Goal: Task Accomplishment & Management: Manage account settings

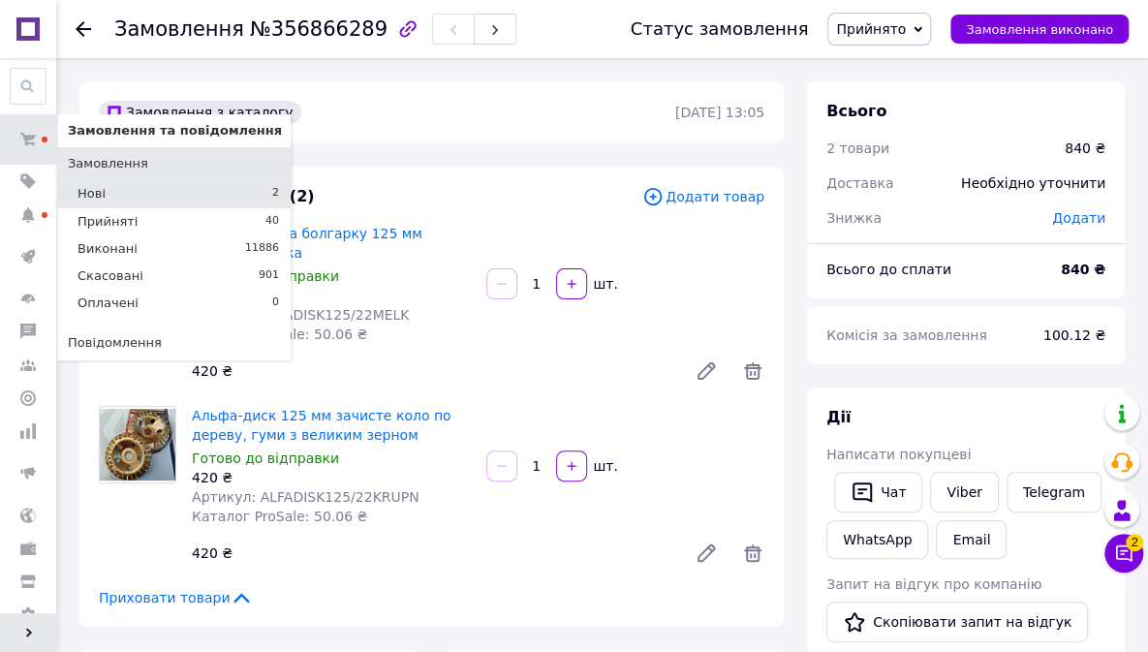
click at [127, 192] on li "Нові 2" at bounding box center [174, 193] width 233 height 27
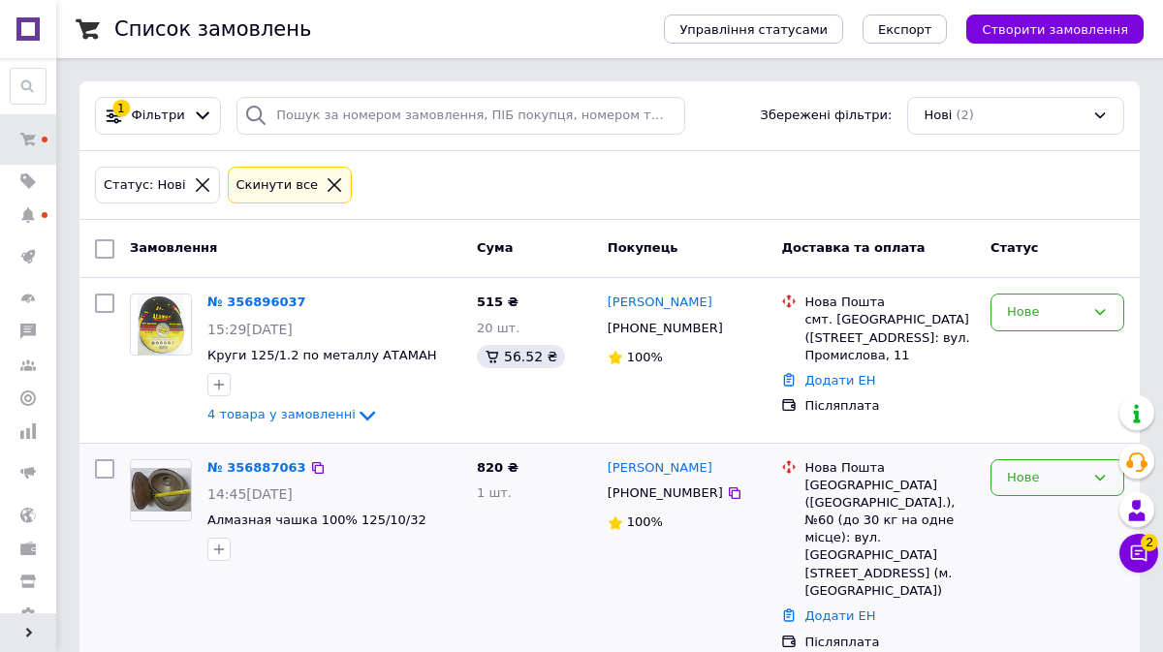
click at [1048, 477] on div "Нове" at bounding box center [1046, 478] width 78 height 20
click at [1043, 517] on li "Прийнято" at bounding box center [1057, 518] width 132 height 36
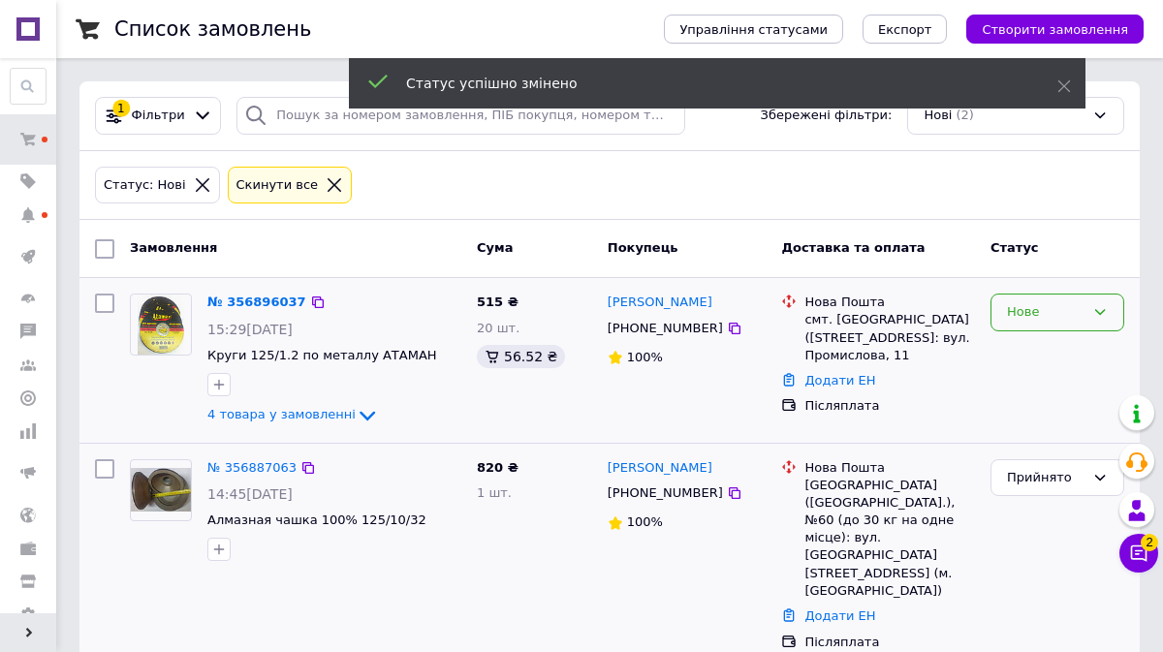
click at [1049, 313] on div "Нове" at bounding box center [1046, 312] width 78 height 20
click at [1032, 350] on li "Прийнято" at bounding box center [1057, 353] width 132 height 36
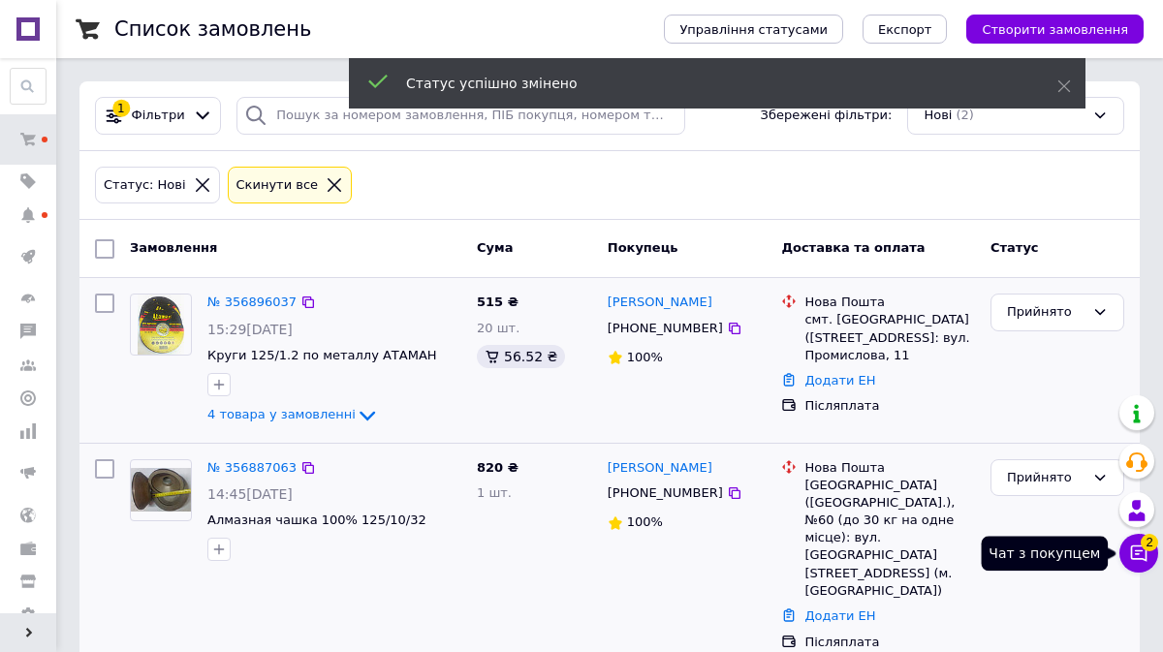
click at [1141, 553] on icon at bounding box center [1138, 553] width 19 height 19
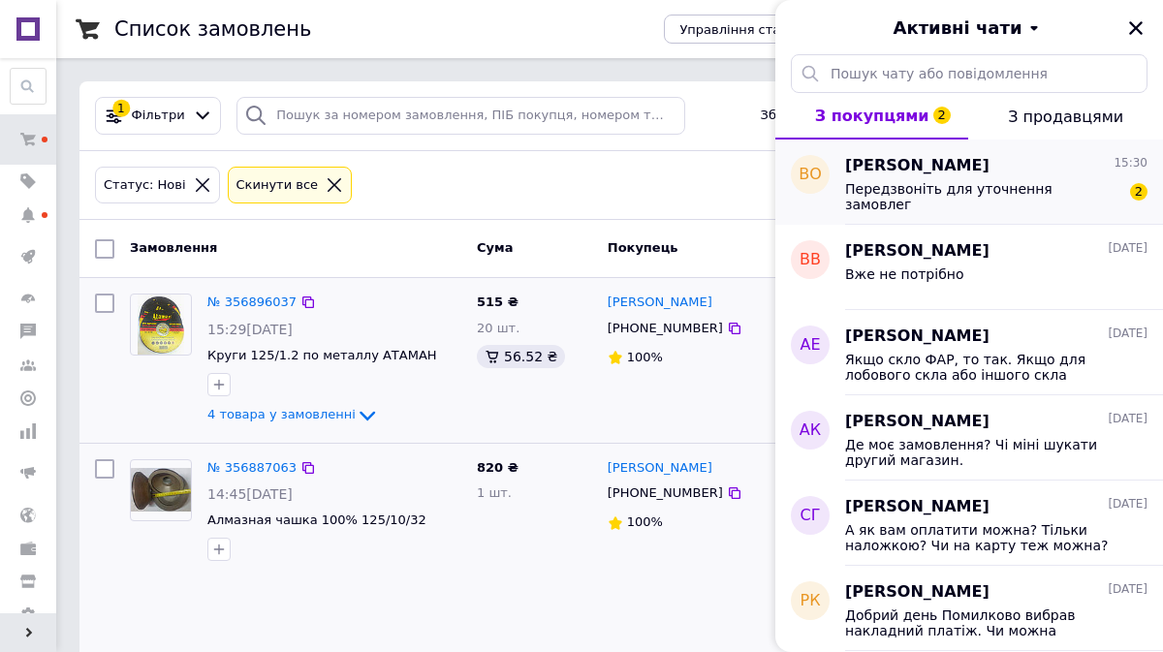
click at [989, 195] on span "Передзвоніть для уточнення замовлег" at bounding box center [982, 196] width 275 height 31
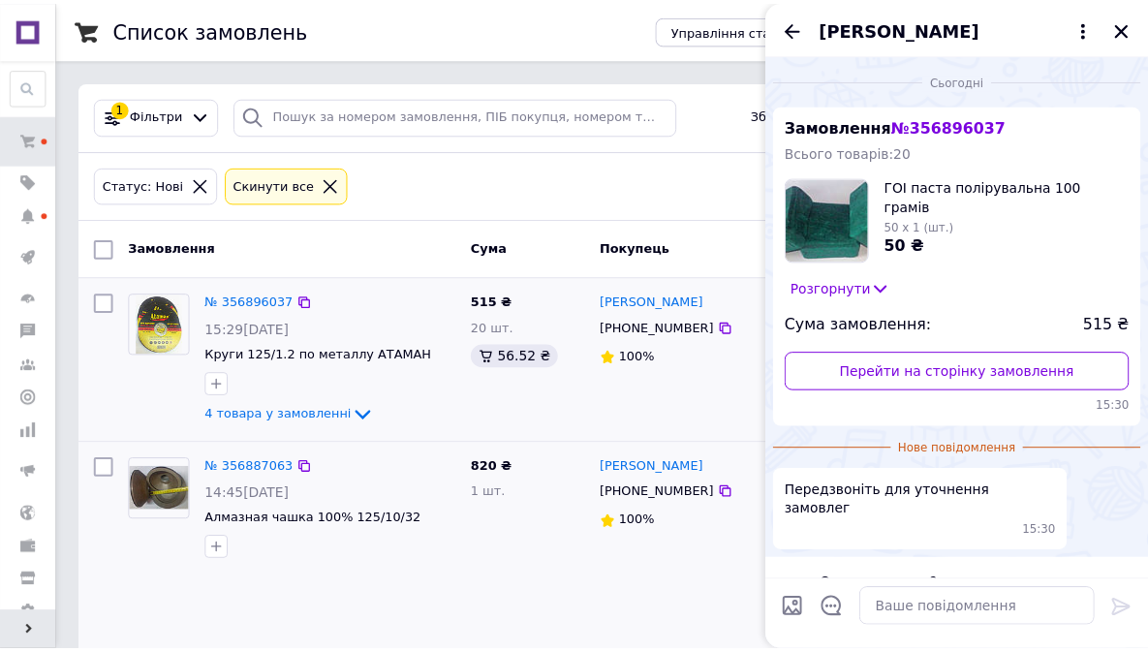
scroll to position [12, 0]
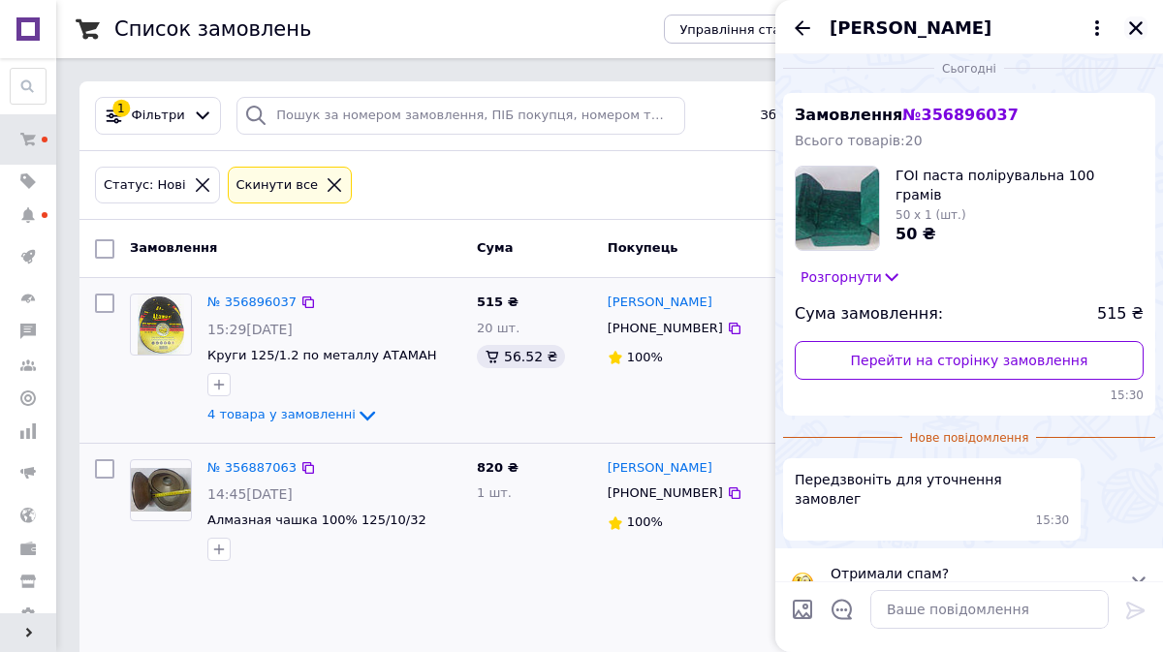
click at [1139, 19] on icon "Закрити" at bounding box center [1135, 27] width 17 height 17
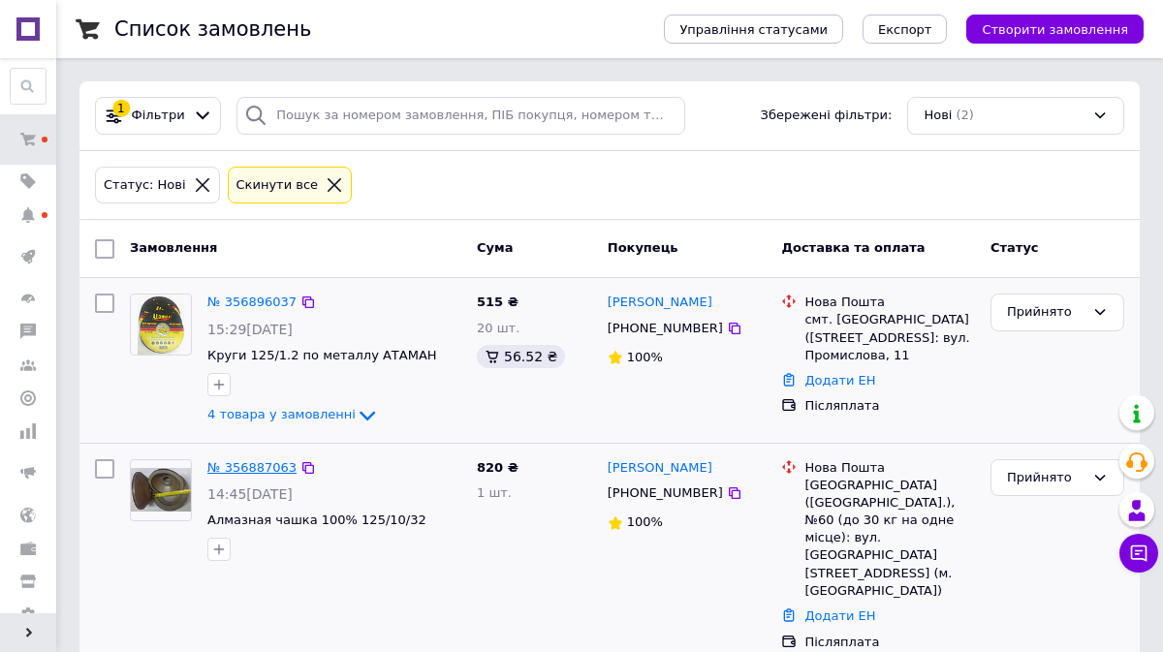
click at [253, 463] on link "№ 356887063" at bounding box center [251, 467] width 89 height 15
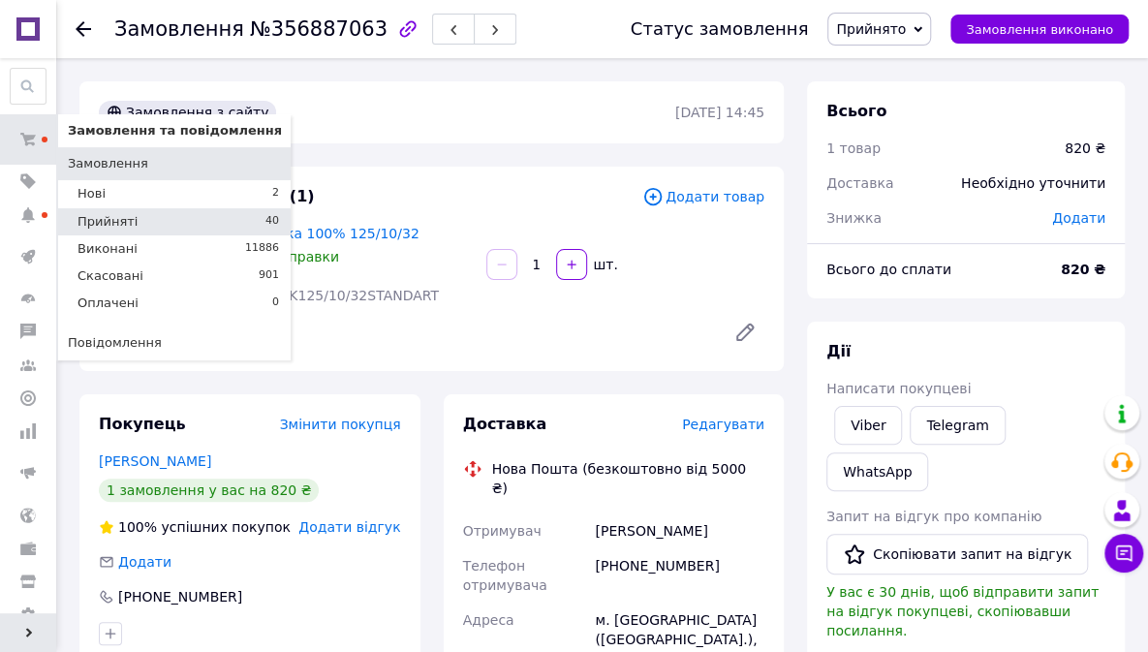
click at [95, 213] on span "Прийняті" at bounding box center [108, 221] width 60 height 17
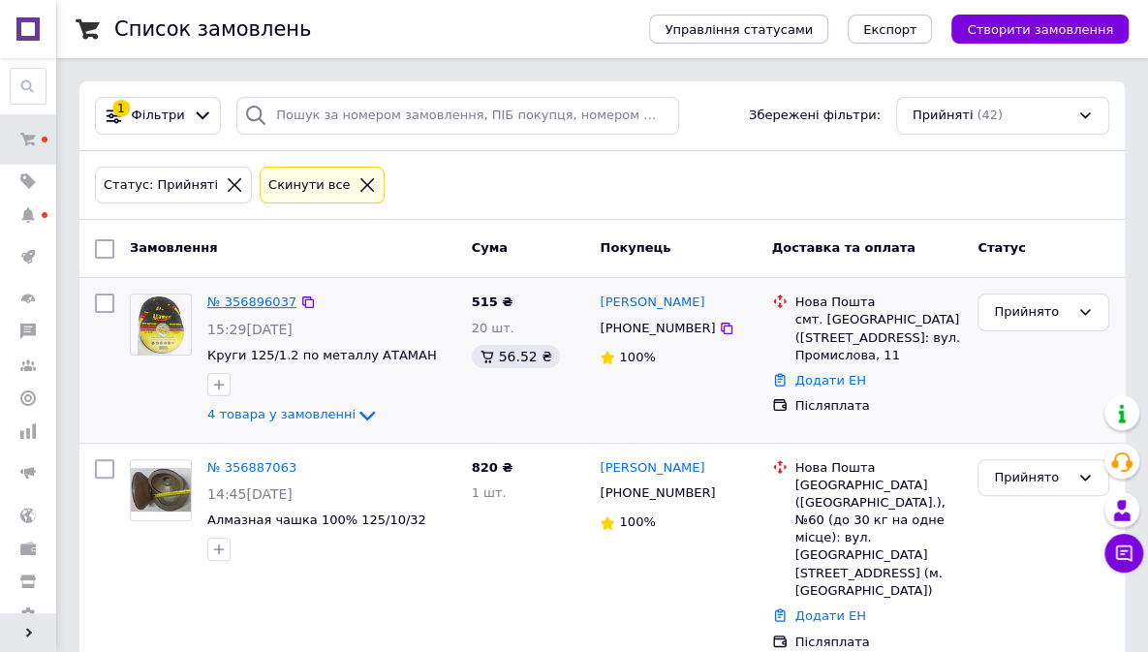
click at [252, 308] on link "№ 356896037" at bounding box center [251, 302] width 89 height 15
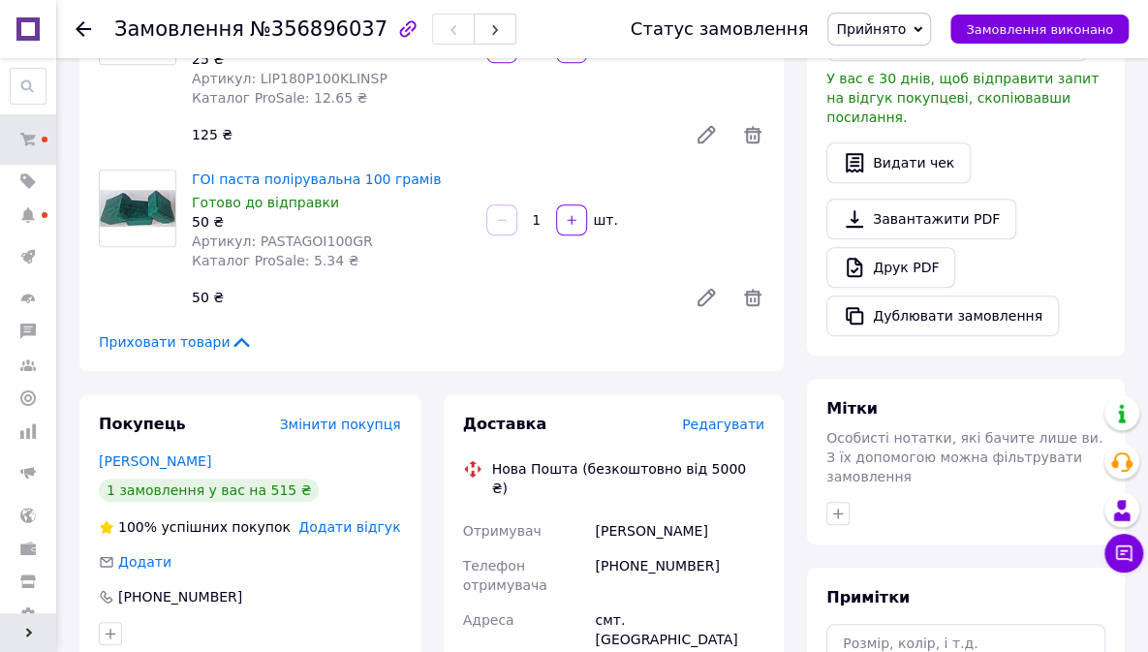
scroll to position [775, 0]
